Goal: Task Accomplishment & Management: Manage account settings

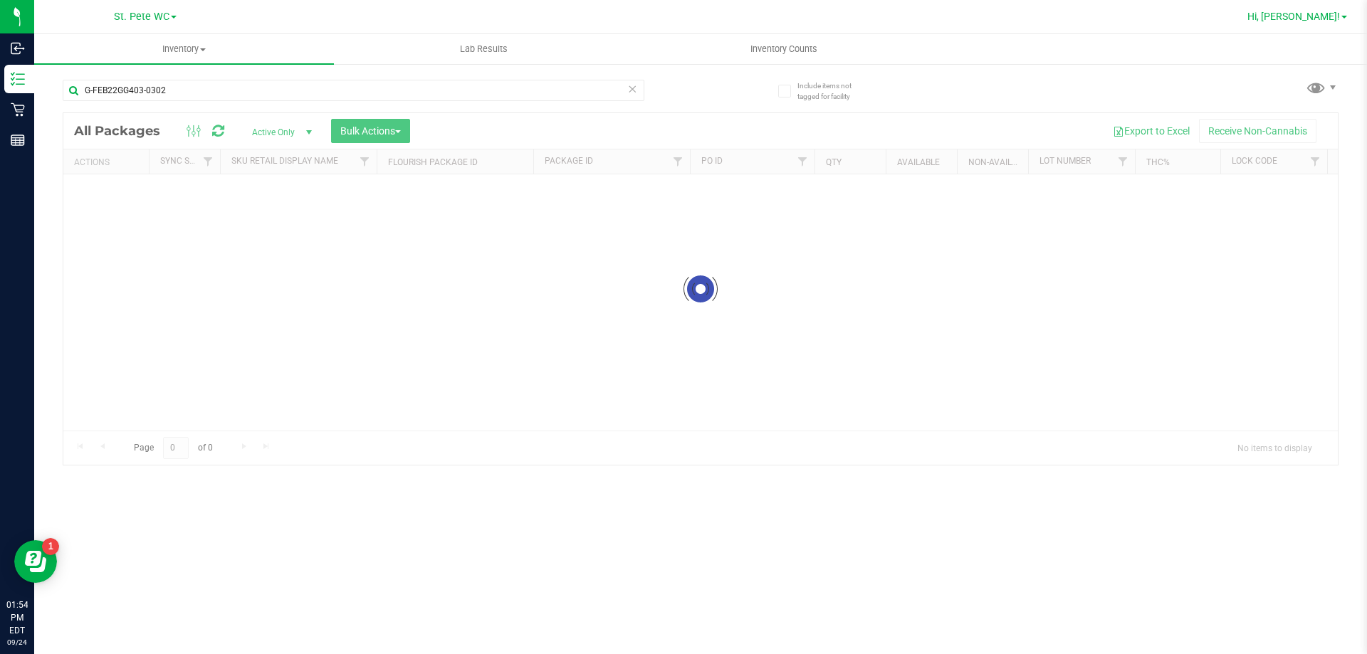
click at [1335, 22] on span "Hi, [PERSON_NAME]!" at bounding box center [1293, 16] width 93 height 11
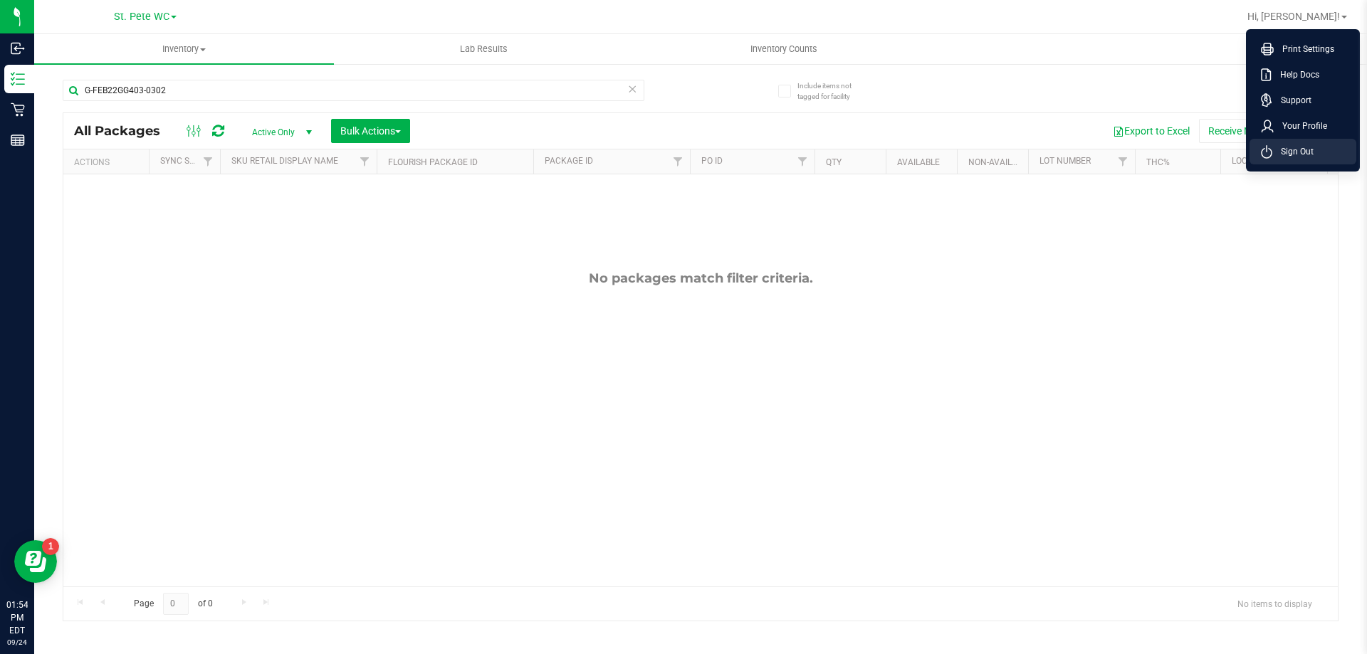
click at [1279, 154] on span "Sign Out" at bounding box center [1292, 151] width 41 height 14
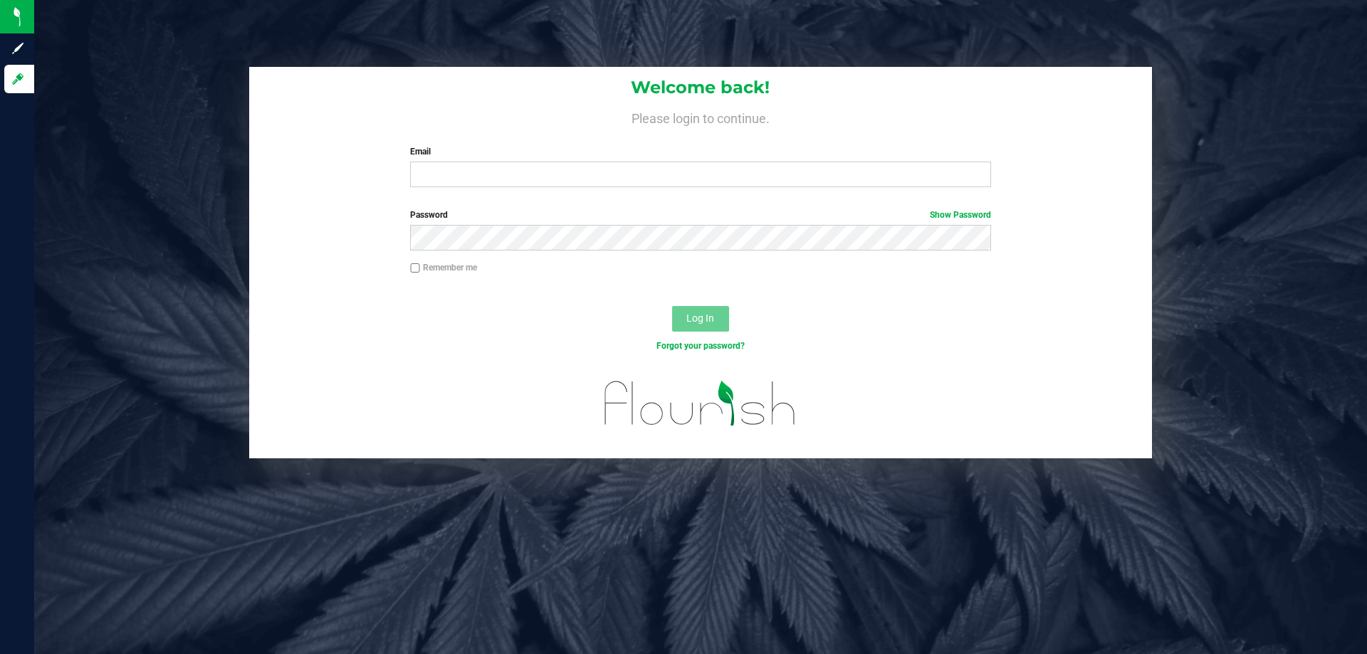
click at [676, 189] on div "Welcome back! Please login to continue. Email Required Please format your email…" at bounding box center [700, 133] width 903 height 132
click at [625, 166] on input "Email" at bounding box center [700, 175] width 580 height 26
type input "[EMAIL_ADDRESS][DOMAIN_NAME]"
click at [672, 306] on button "Log In" at bounding box center [700, 319] width 57 height 26
